Goal: Find specific page/section: Find specific page/section

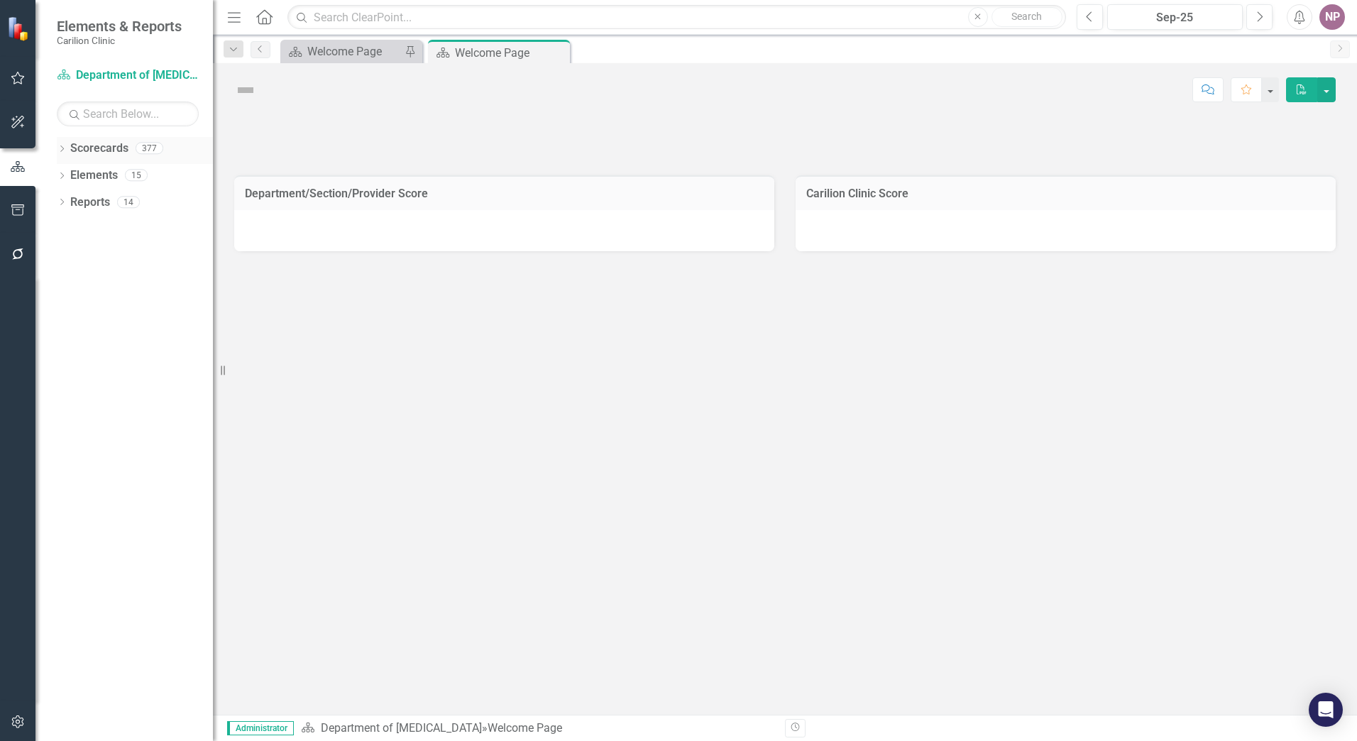
click at [64, 149] on icon "Dropdown" at bounding box center [62, 150] width 10 height 8
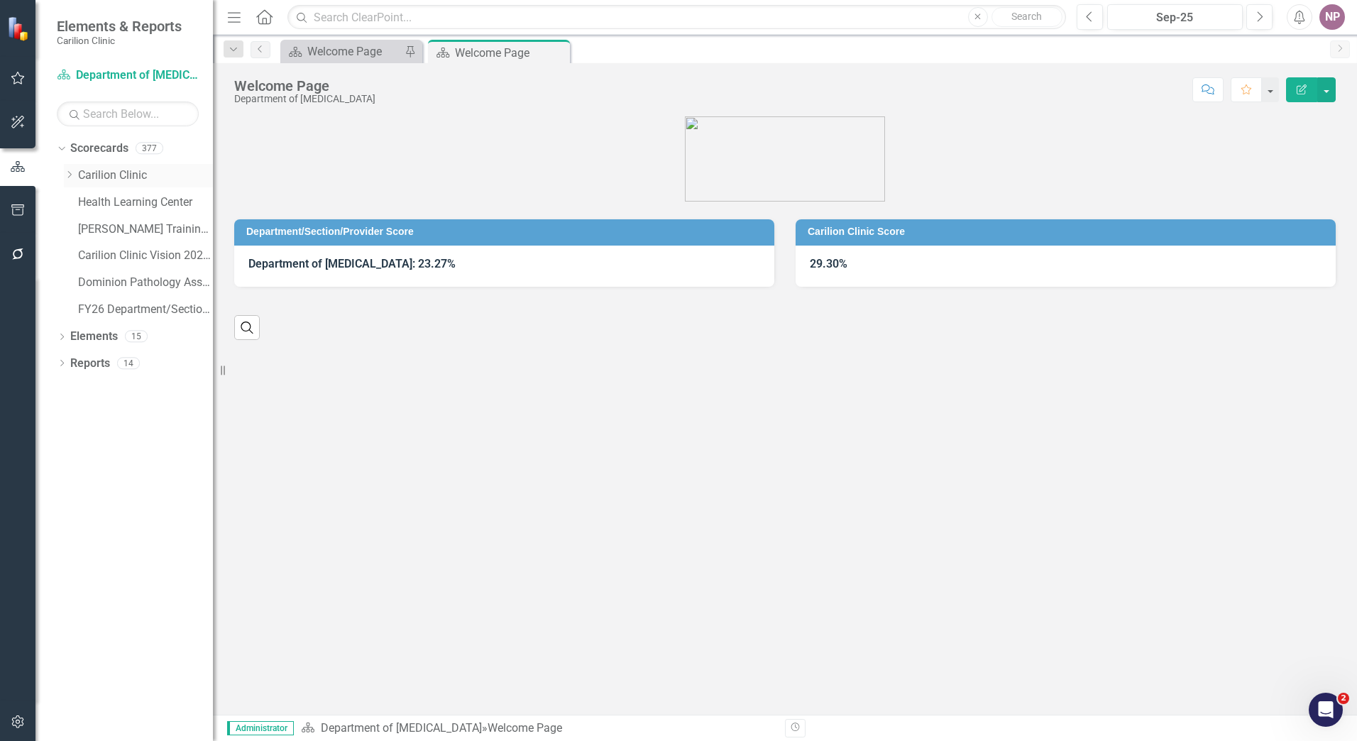
click at [70, 178] on icon "Dropdown" at bounding box center [69, 174] width 11 height 9
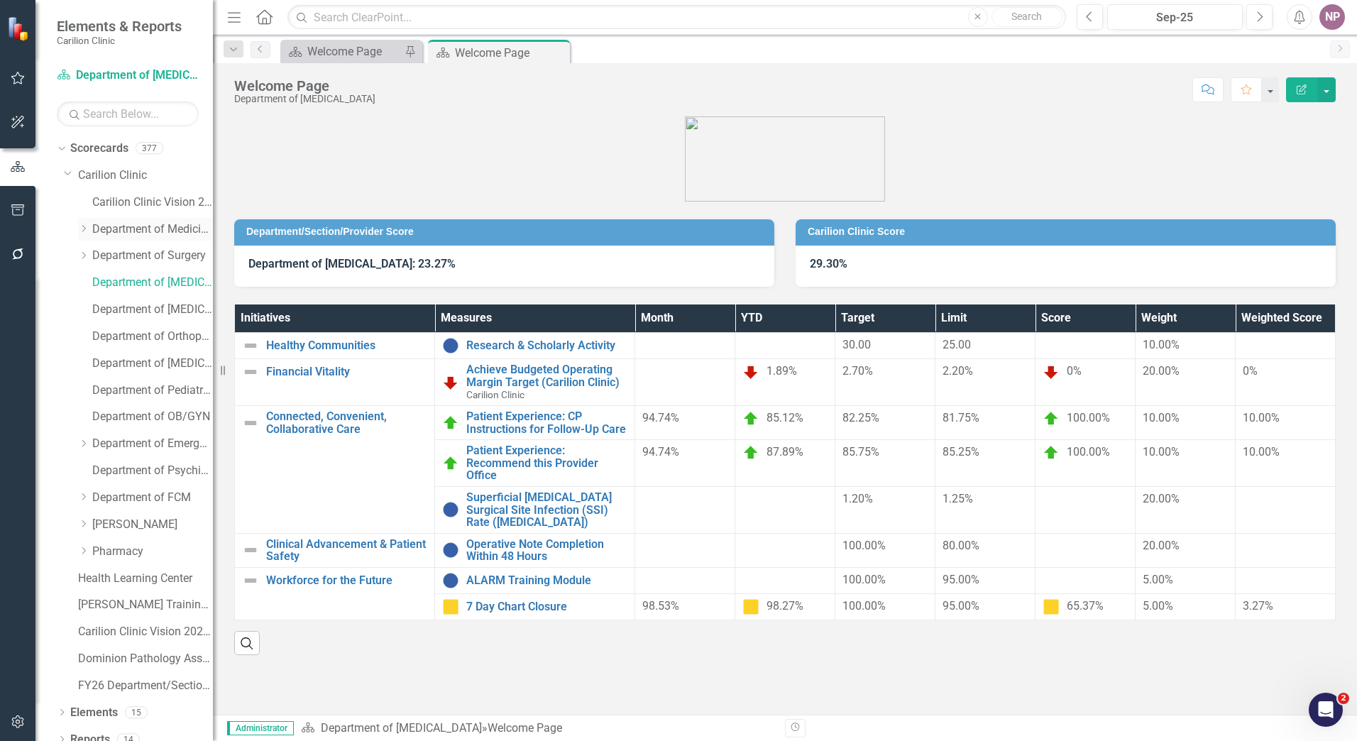
click at [82, 227] on icon "Dropdown" at bounding box center [83, 228] width 11 height 9
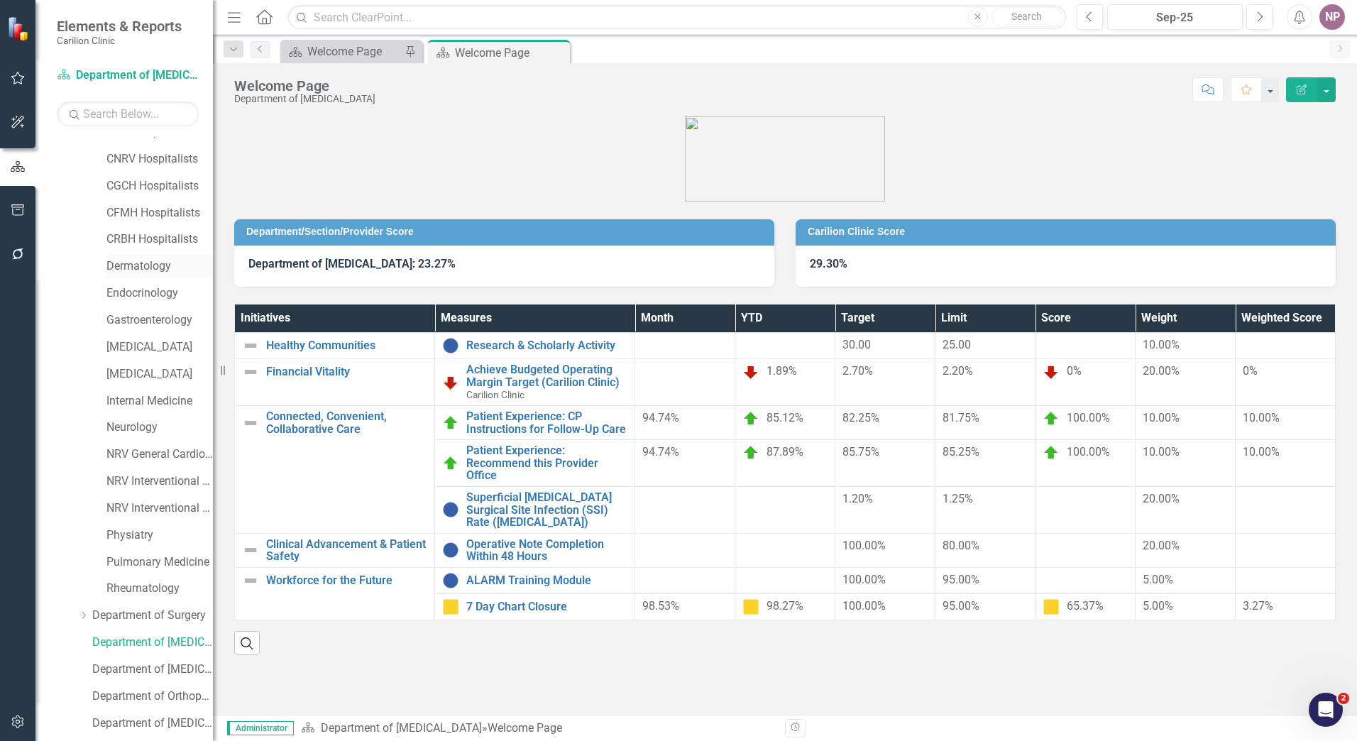
scroll to position [213, 0]
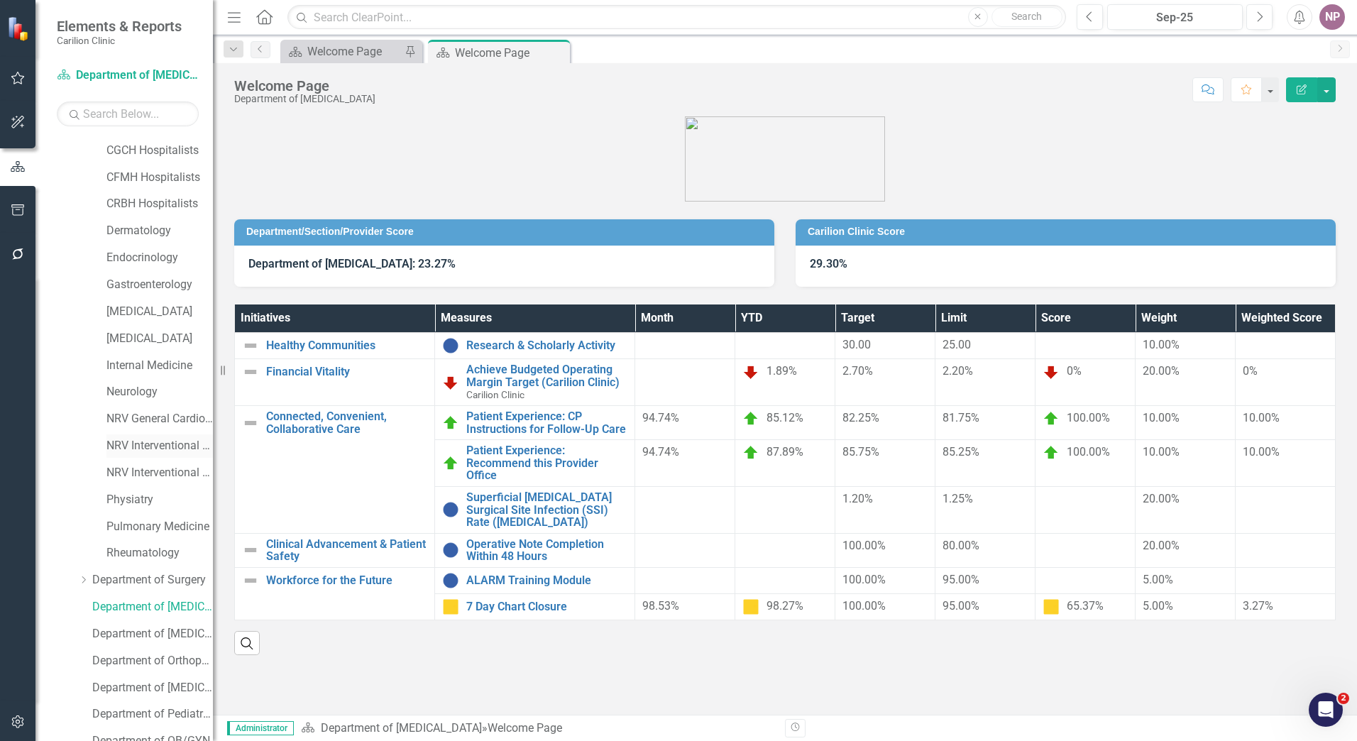
click at [167, 451] on link "NRV Interventional Cardiology" at bounding box center [159, 446] width 106 height 16
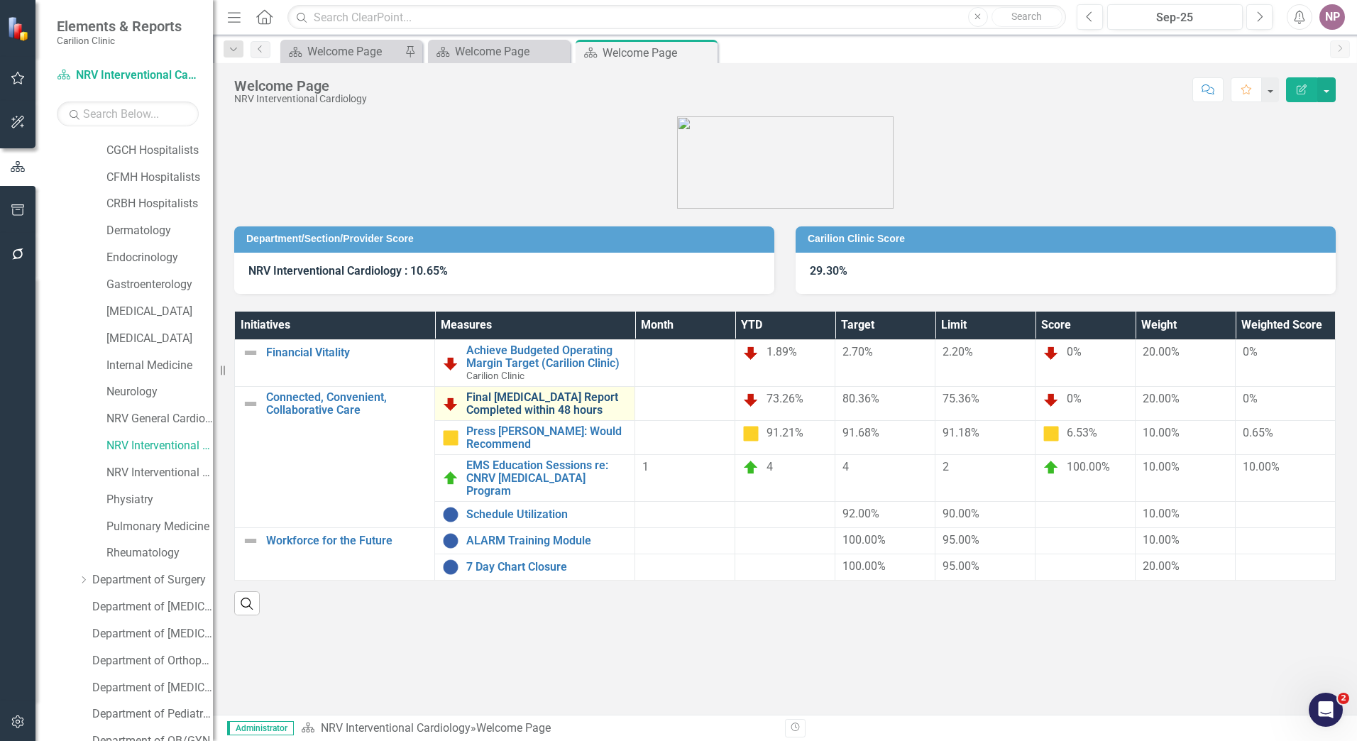
click at [558, 412] on link "Final Cath Lab Report Completed within 48 hours" at bounding box center [546, 403] width 161 height 25
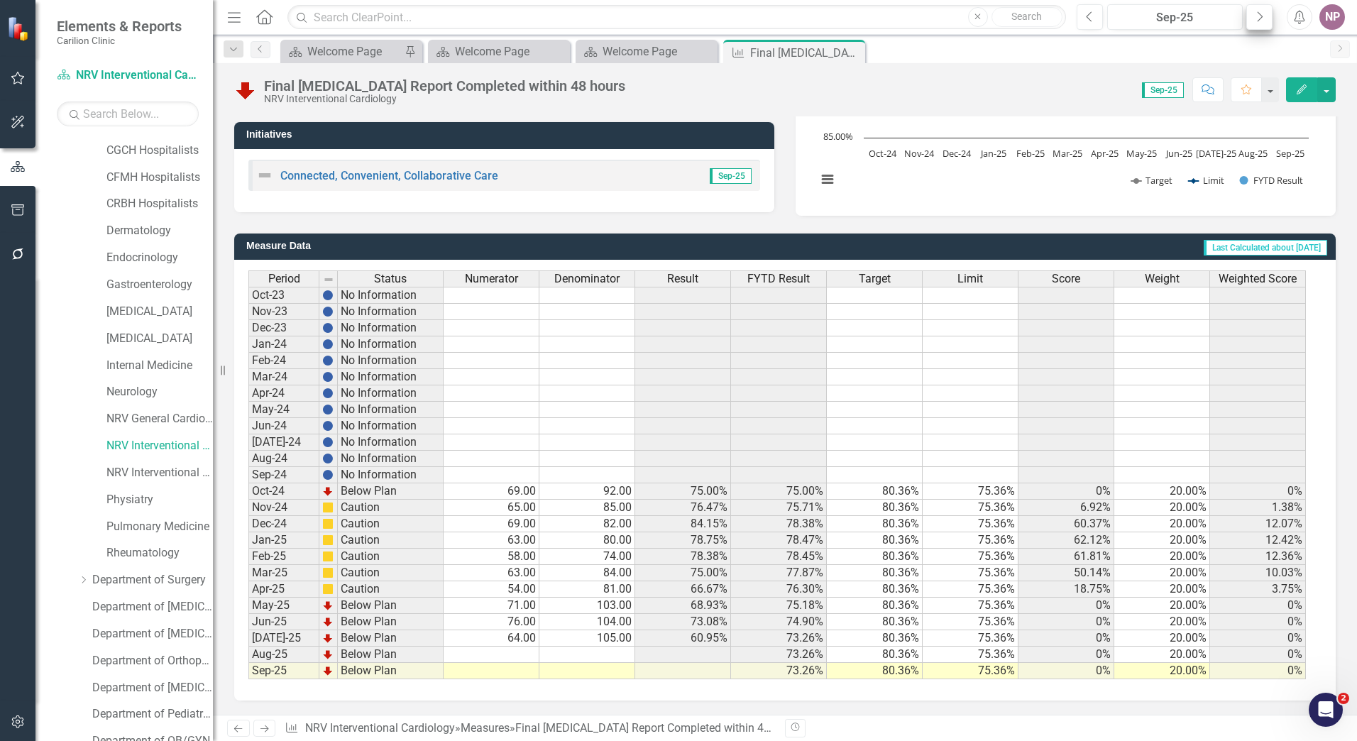
scroll to position [250, 0]
